Goal: Transaction & Acquisition: Purchase product/service

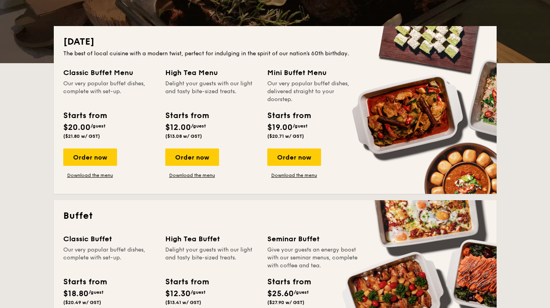
scroll to position [295, 0]
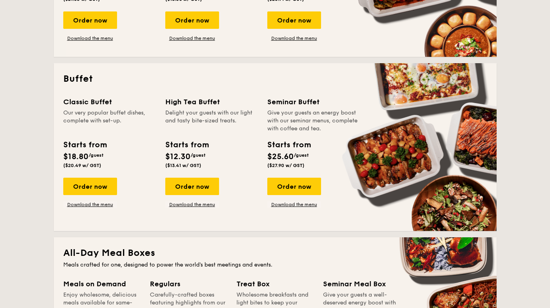
click at [93, 177] on div "Classic Buffet Our very popular buffet dishes, complete with set-up. Starts fro…" at bounding box center [114, 151] width 102 height 111
click at [94, 184] on div "Order now" at bounding box center [90, 186] width 54 height 17
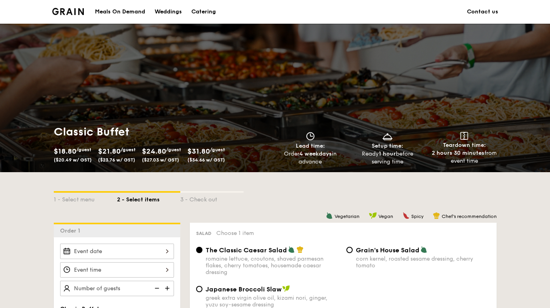
scroll to position [85, 0]
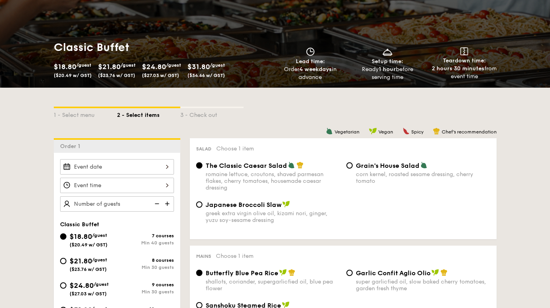
click at [90, 165] on div at bounding box center [117, 166] width 114 height 15
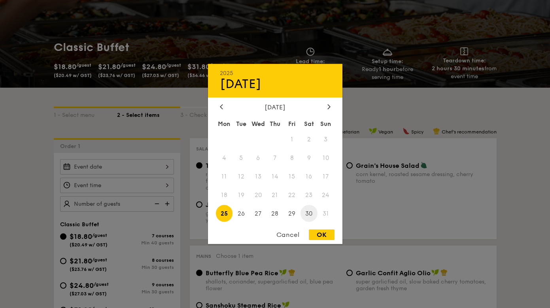
click at [303, 217] on span "30" at bounding box center [308, 213] width 17 height 17
click at [318, 236] on div "OK" at bounding box center [322, 235] width 26 height 11
type input "[DATE]"
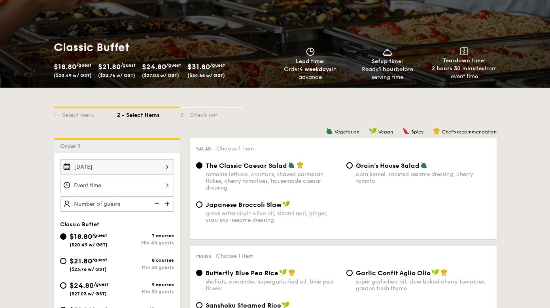
click at [136, 192] on div at bounding box center [117, 185] width 114 height 15
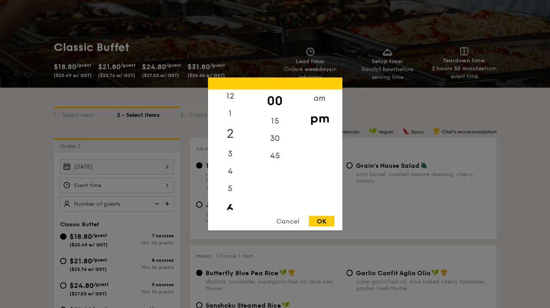
scroll to position [19, 0]
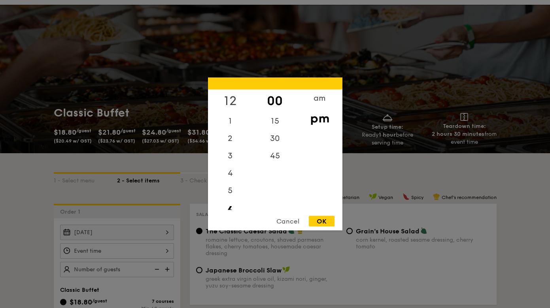
click at [227, 96] on div "12" at bounding box center [230, 101] width 45 height 23
click at [324, 226] on div "OK" at bounding box center [322, 221] width 26 height 11
type input "12:00PM"
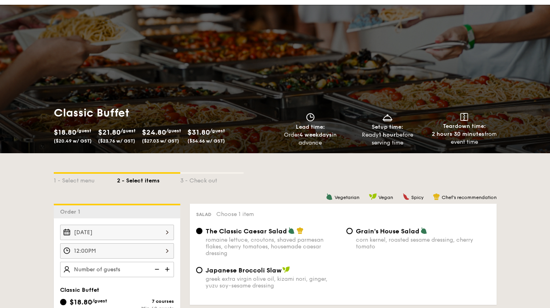
scroll to position [78, 0]
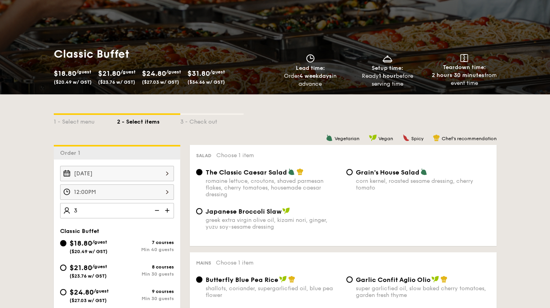
type input "30"
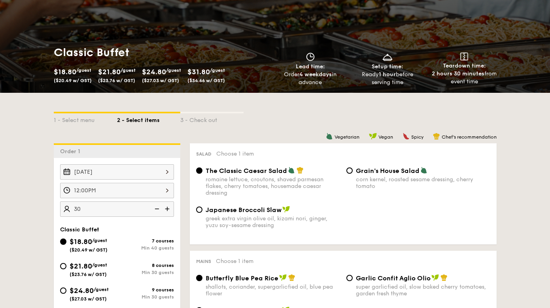
type input "40 guests"
click at [130, 224] on div "[DATE] 12:00PM 40 guests Classic Buffet $18.80 /guest ($20.49 w/ GST) 7 courses…" at bounding box center [117, 272] width 126 height 228
click at [156, 206] on img at bounding box center [156, 209] width 12 height 15
click at [155, 207] on img at bounding box center [156, 209] width 12 height 15
click at [155, 209] on img at bounding box center [156, 209] width 12 height 15
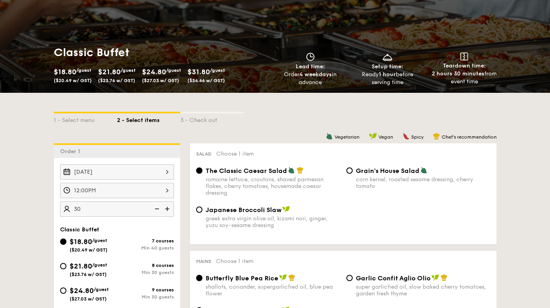
scroll to position [133, 0]
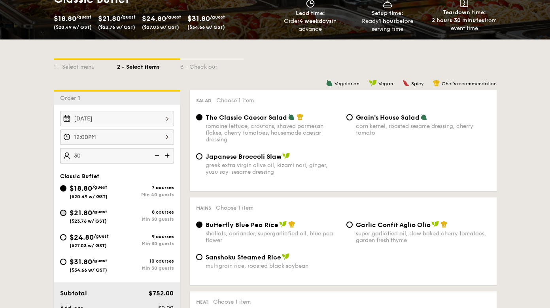
click at [62, 211] on input "$21.80 /guest ($23.76 w/ GST) 8 courses Min 30 guests" at bounding box center [63, 213] width 6 height 6
radio input "true"
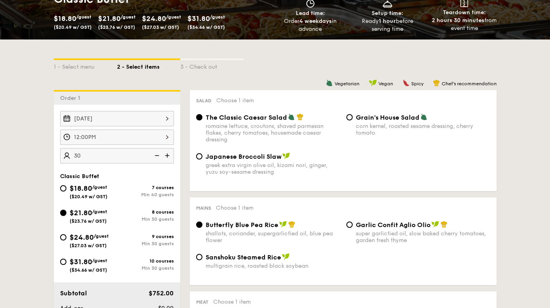
radio input "true"
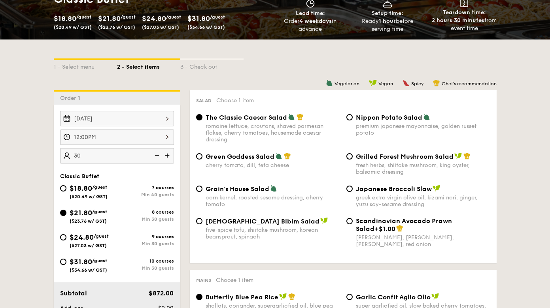
type input "30 guests"
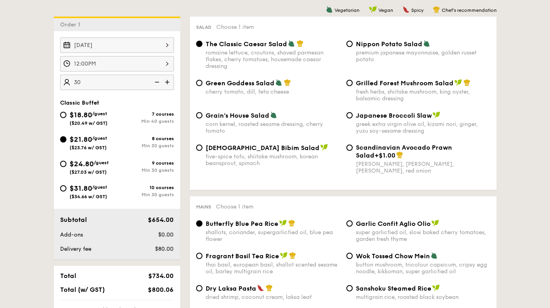
scroll to position [345, 0]
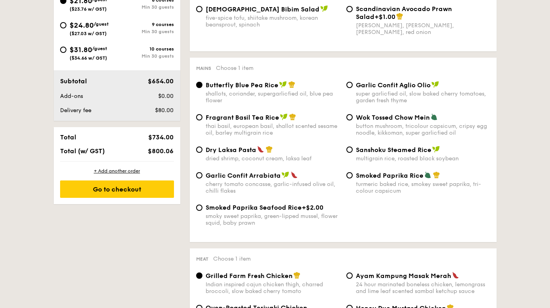
click at [234, 142] on div "Fragrant Basil Tea Rice thai basil, european basil, shallot scented sesame oil,…" at bounding box center [343, 129] width 300 height 32
click at [230, 152] on span "Dry Laksa Pasta" at bounding box center [231, 150] width 51 height 8
click at [202, 152] on input "Dry Laksa Pasta dried shrimp, coconut cream, laksa leaf" at bounding box center [199, 150] width 6 height 6
radio input "true"
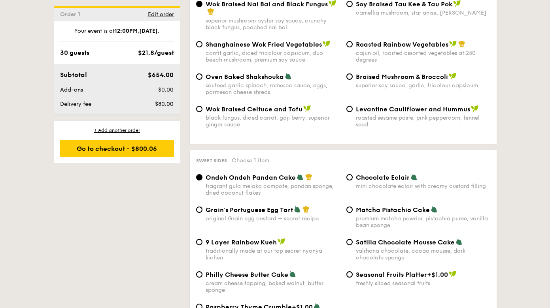
scroll to position [1132, 0]
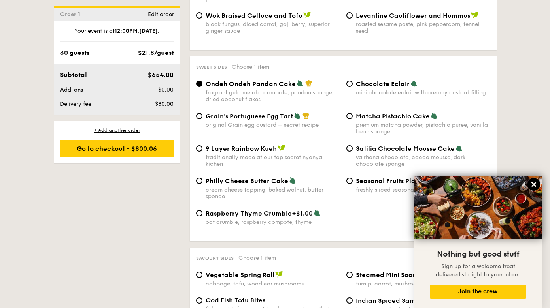
click at [534, 184] on icon at bounding box center [533, 184] width 5 height 5
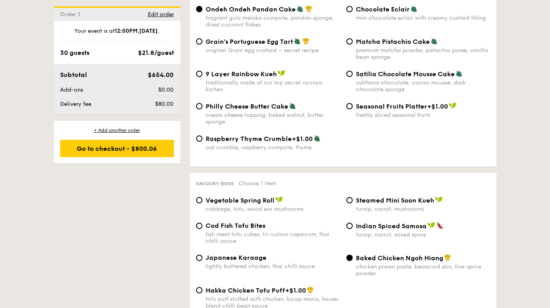
scroll to position [1248, 0]
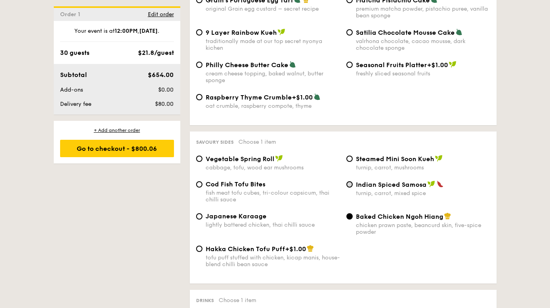
click at [349, 185] on input "Indian Spiced Samosa turnip, carrot, mixed spice" at bounding box center [349, 184] width 6 height 6
radio input "true"
click at [351, 222] on div "Baked Chicken Ngoh Hiang chicken prawn paste, beancurd skin, five-spice powder" at bounding box center [418, 224] width 150 height 23
click at [351, 218] on input "Baked Chicken Ngoh Hiang chicken prawn paste, beancurd skin, five-spice powder" at bounding box center [349, 216] width 6 height 6
radio input "true"
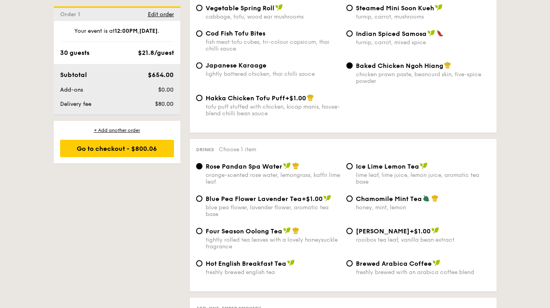
scroll to position [1415, 0]
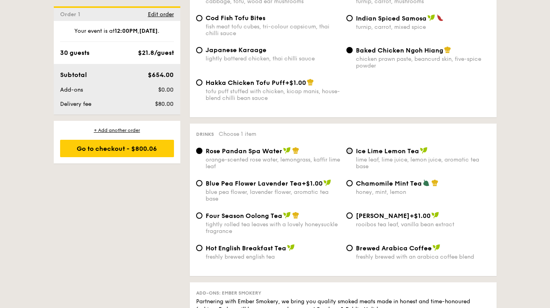
click at [349, 151] on input "Ice Lime Lemon Tea lime leaf, lime juice, lemon juice, aromatic tea base" at bounding box center [349, 151] width 6 height 6
radio input "true"
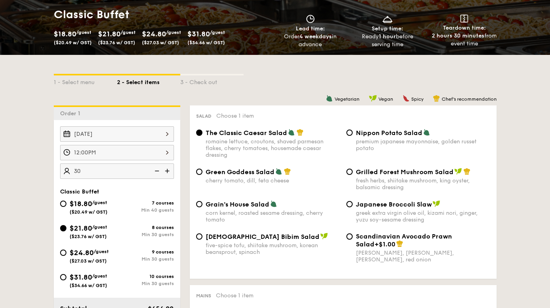
scroll to position [119, 0]
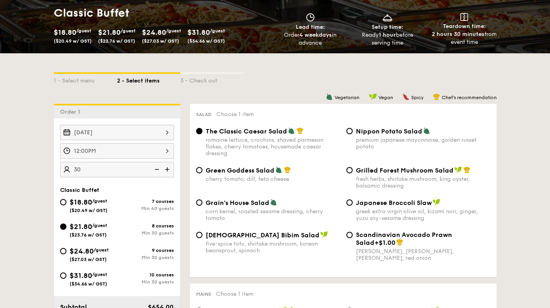
click at [243, 235] on span "[DEMOGRAPHIC_DATA] Bibim Salad" at bounding box center [263, 236] width 114 height 8
click at [202, 235] on input "Korean Bibim Salad five-spice tofu, shiitake mushroom, korean beansprout, spina…" at bounding box center [199, 235] width 6 height 6
radio input "true"
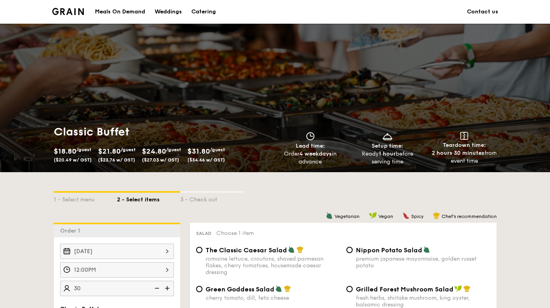
scroll to position [156, 0]
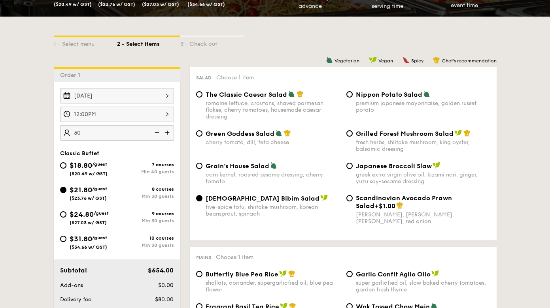
click at [353, 165] on div "Japanese Broccoli Slaw greek extra virgin olive oil, kizami [PERSON_NAME], yuzu…" at bounding box center [418, 173] width 150 height 23
click at [348, 167] on input "Japanese Broccoli Slaw greek extra virgin olive oil, kizami [PERSON_NAME], yuzu…" at bounding box center [349, 166] width 6 height 6
radio input "true"
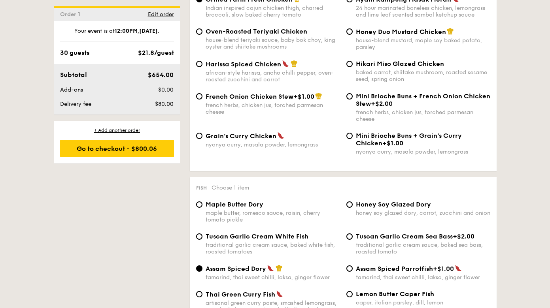
scroll to position [537, 0]
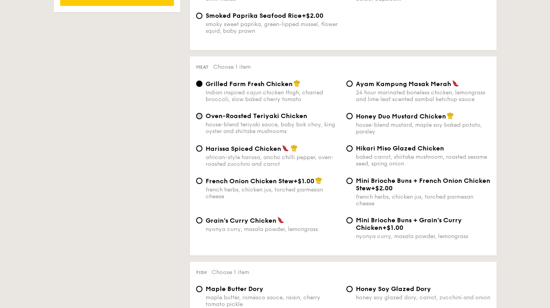
click at [201, 116] on input "Oven-Roasted Teriyaki Chicken house-blend teriyaki sauce, baby bok choy, king o…" at bounding box center [199, 116] width 6 height 6
radio input "true"
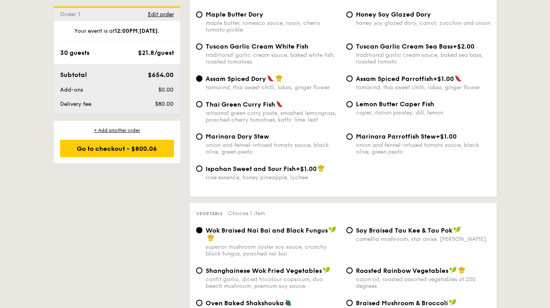
scroll to position [886, 0]
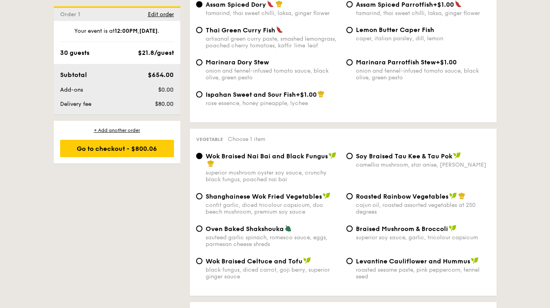
click at [272, 264] on span "Wok Braised Celtuce and Tofu" at bounding box center [254, 262] width 97 height 8
click at [202, 264] on input "Wok Braised Celtuce and Tofu black fungus, diced carrot, goji [PERSON_NAME], su…" at bounding box center [199, 261] width 6 height 6
radio input "true"
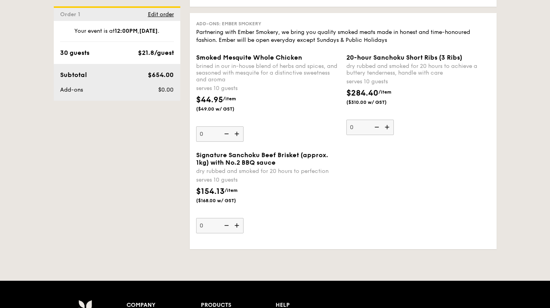
scroll to position [1590, 0]
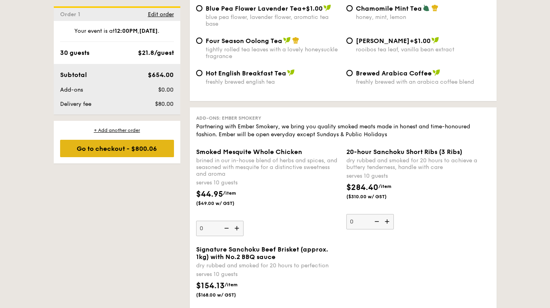
click at [130, 153] on div "Go to checkout - $800.06" at bounding box center [117, 148] width 114 height 17
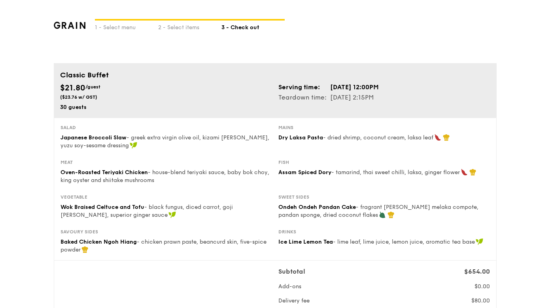
scroll to position [183, 0]
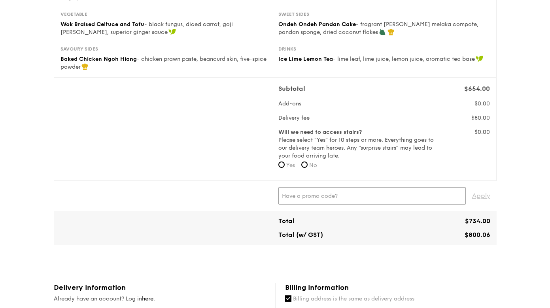
click at [390, 196] on input "text" at bounding box center [371, 195] width 187 height 17
paste input "GENECO16CA"
click at [481, 198] on span "Apply" at bounding box center [481, 195] width 18 height 17
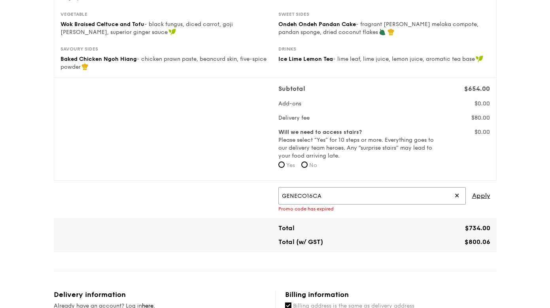
drag, startPoint x: 372, startPoint y: 191, endPoint x: 335, endPoint y: 186, distance: 37.5
click at [279, 186] on div "GENECO16CA ✕ Apply Promo code has expired" at bounding box center [275, 199] width 443 height 37
paste input "WELCOMEFEAST"
click at [477, 198] on span "Apply" at bounding box center [481, 195] width 18 height 17
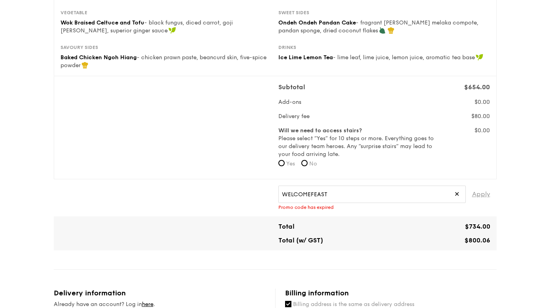
click at [475, 194] on span "Apply" at bounding box center [481, 194] width 18 height 17
click at [477, 194] on span "Apply" at bounding box center [481, 194] width 18 height 17
click at [347, 196] on input "WELCOMEFEAST" at bounding box center [371, 194] width 187 height 17
drag, startPoint x: 346, startPoint y: 196, endPoint x: 328, endPoint y: 181, distance: 22.8
click at [246, 182] on div "WELCOMEFEAST ✕ Apply You must be a registered user to use this promo code" at bounding box center [275, 197] width 443 height 37
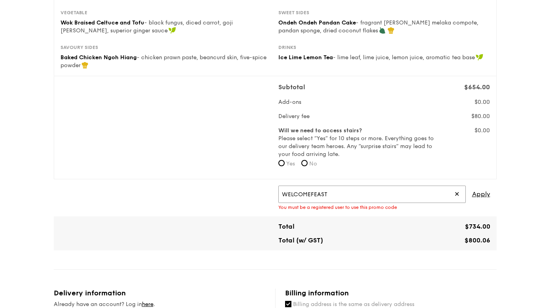
paste input "RF49570"
type input "RF49570"
click at [471, 192] on div "RF49570 ✕ Apply" at bounding box center [384, 194] width 212 height 17
click at [480, 195] on span "Apply" at bounding box center [481, 194] width 18 height 17
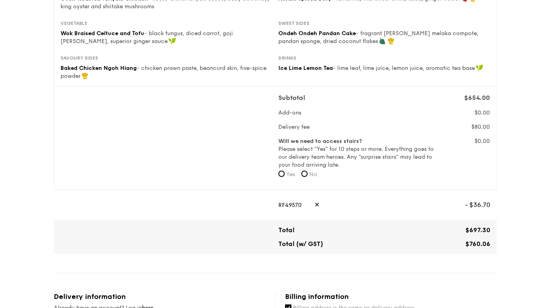
scroll to position [151, 0]
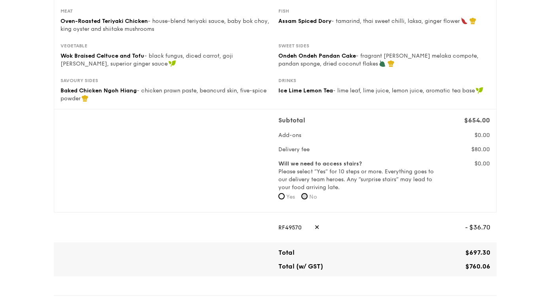
click at [305, 198] on input "No" at bounding box center [304, 196] width 6 height 6
radio input "true"
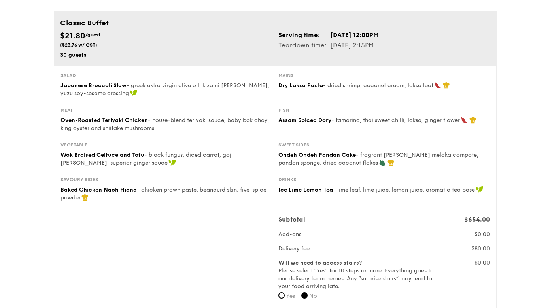
scroll to position [39, 0]
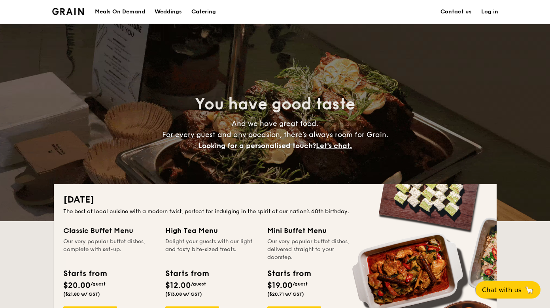
scroll to position [50, 0]
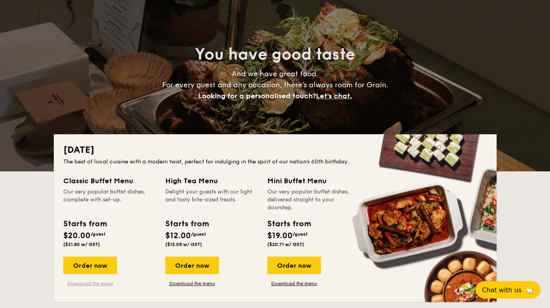
click at [81, 285] on link "Download the menu" at bounding box center [90, 284] width 54 height 6
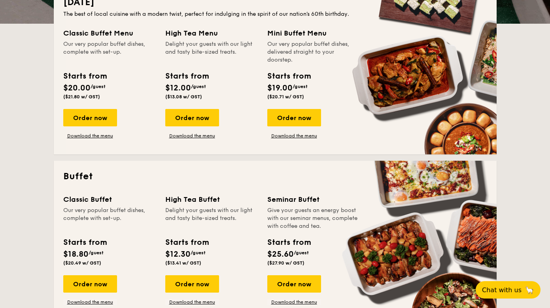
scroll to position [277, 0]
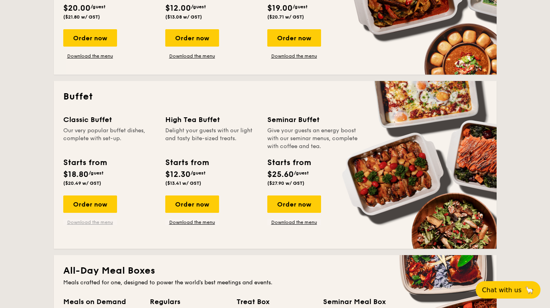
click at [98, 223] on link "Download the menu" at bounding box center [90, 222] width 54 height 6
